Goal: Task Accomplishment & Management: Manage account settings

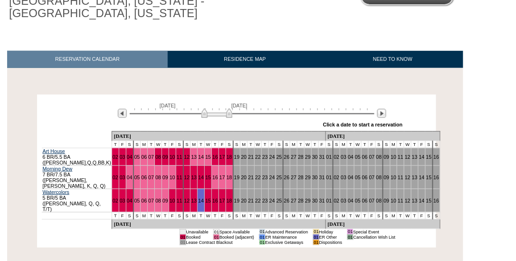
scroll to position [135, 0]
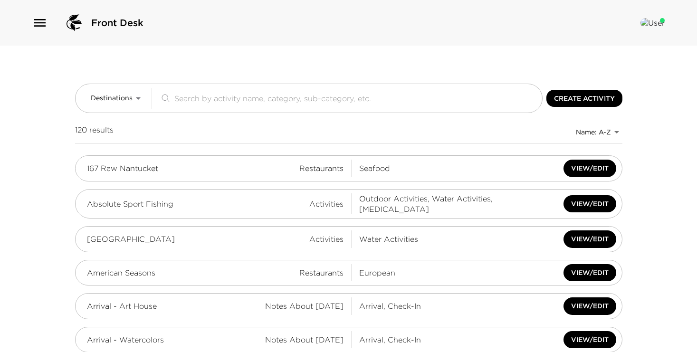
click at [34, 23] on icon "button" at bounding box center [39, 23] width 11 height 8
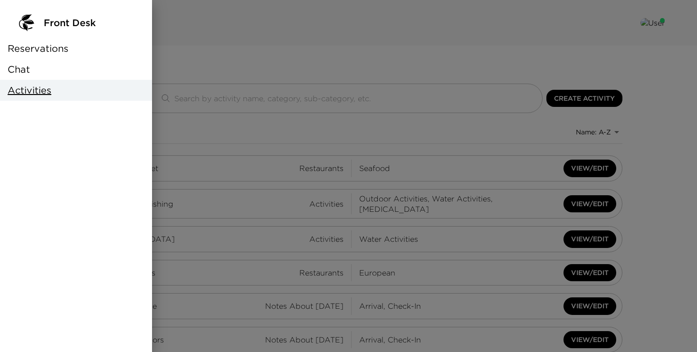
click at [36, 47] on span "Reservations" at bounding box center [38, 48] width 61 height 13
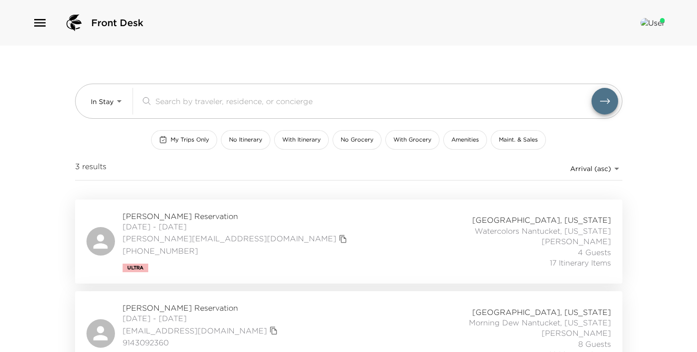
click at [109, 119] on div "In Stay In-Stay ​ My Trips Only No Itinerary With Itinerary No Grocery With Gro…" at bounding box center [348, 123] width 547 height 154
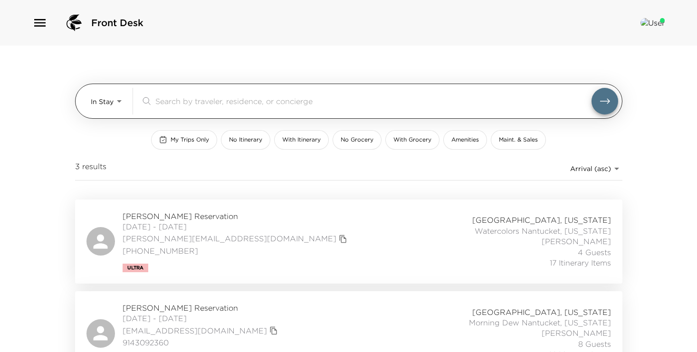
click at [108, 104] on body "Front Desk In Stay In-Stay ​ My Trips Only No Itinerary With Itinerary No Groce…" at bounding box center [348, 176] width 697 height 352
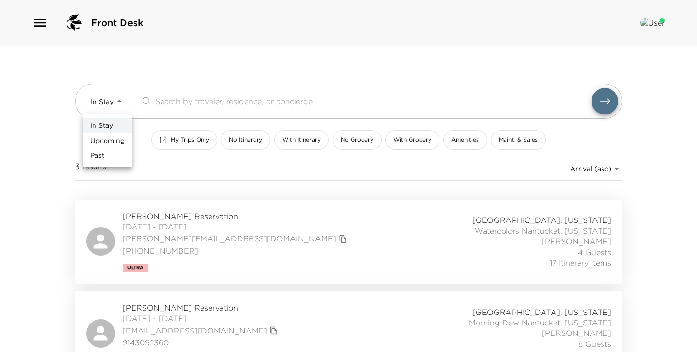
click at [106, 141] on span "Upcoming" at bounding box center [107, 140] width 34 height 9
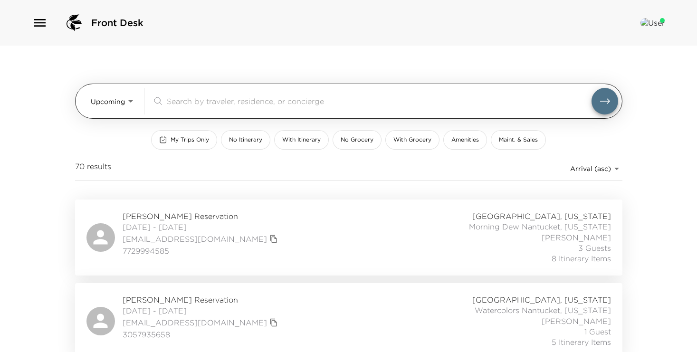
click at [112, 101] on body "Front Desk Upcoming Upcoming ​ My Trips Only No Itinerary With Itinerary No Gro…" at bounding box center [348, 176] width 697 height 352
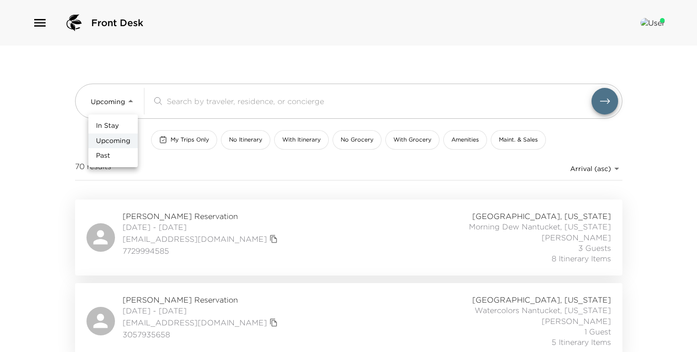
click at [110, 122] on span "In Stay" at bounding box center [107, 125] width 23 height 9
type input "In-Stay"
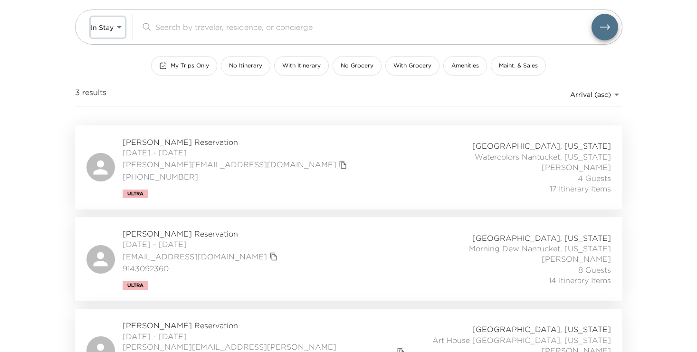
scroll to position [106, 0]
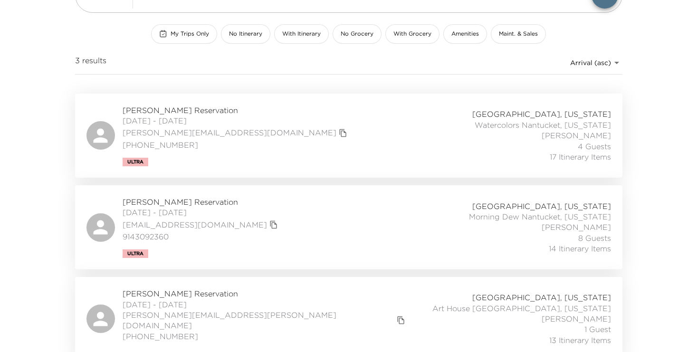
click at [188, 294] on span "Wade Knudson Reservation" at bounding box center [264, 293] width 285 height 10
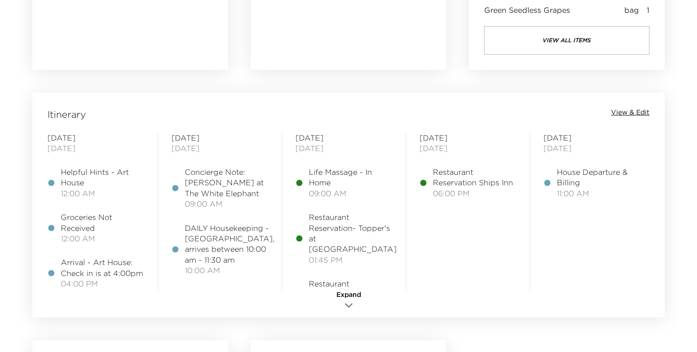
scroll to position [701, 0]
click at [632, 109] on span "View & Edit" at bounding box center [630, 110] width 38 height 9
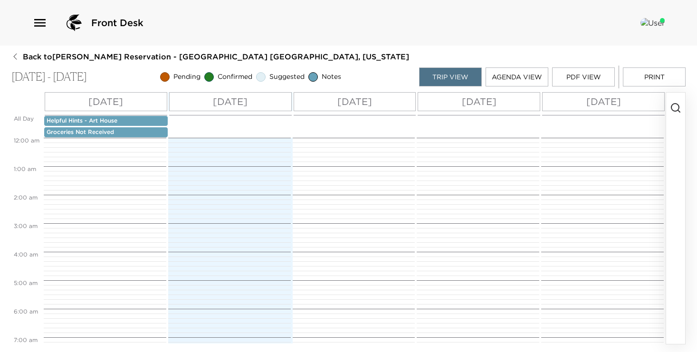
scroll to position [256, 0]
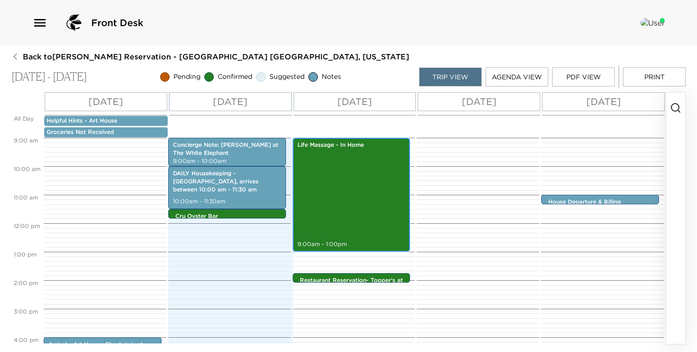
click at [369, 221] on div "Life Massage - In Home 9:00am - 1:00pm" at bounding box center [351, 194] width 112 height 111
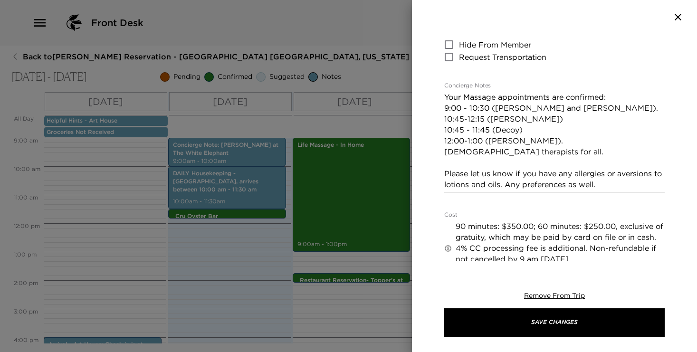
scroll to position [169, 0]
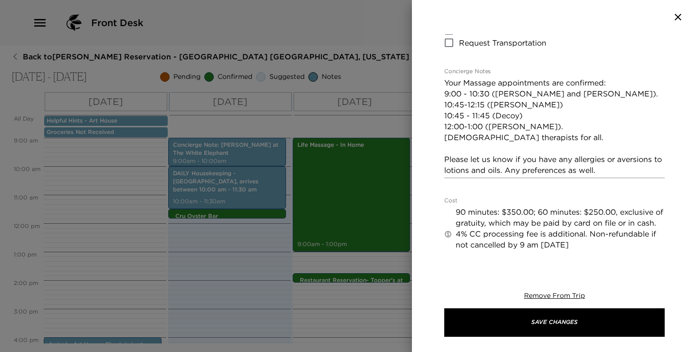
click at [151, 248] on div at bounding box center [348, 176] width 697 height 352
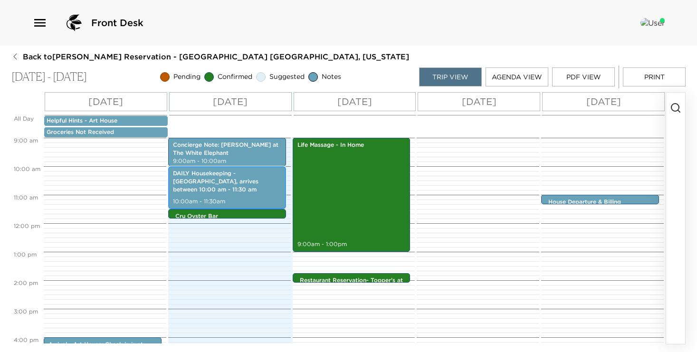
click at [260, 195] on div "DAILY Housekeeping - Art House, arrives between 10:00 am - 11:30 am 10:00am - 1…" at bounding box center [227, 188] width 112 height 40
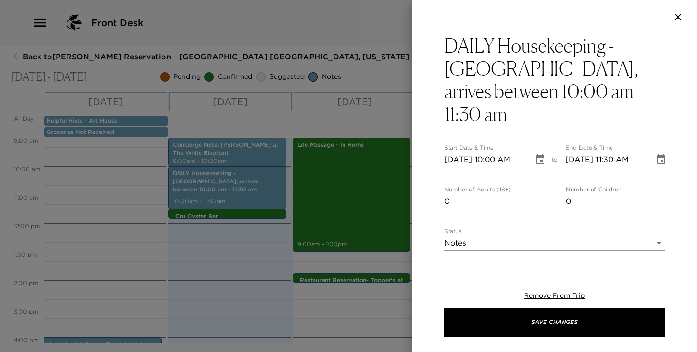
click at [678, 18] on icon "button" at bounding box center [677, 16] width 11 height 11
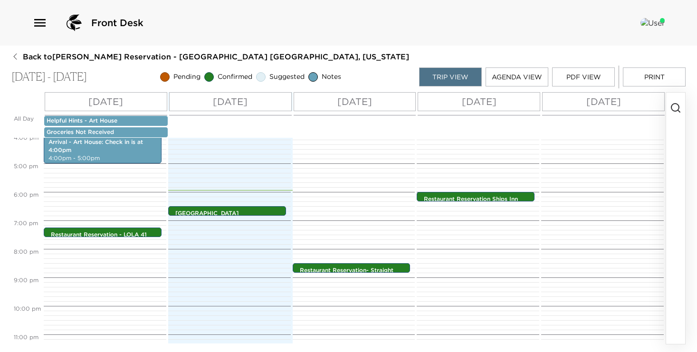
scroll to position [477, 0]
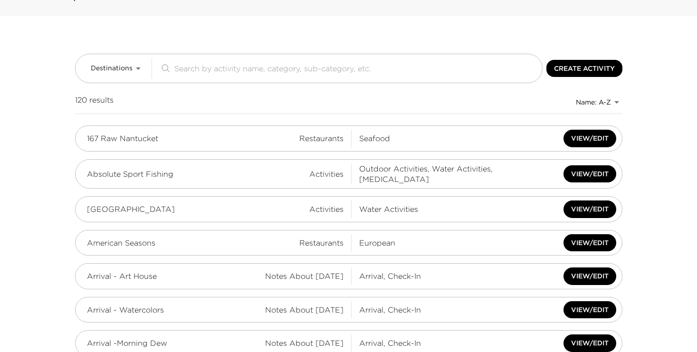
scroll to position [39, 0]
